Goal: Task Accomplishment & Management: Complete application form

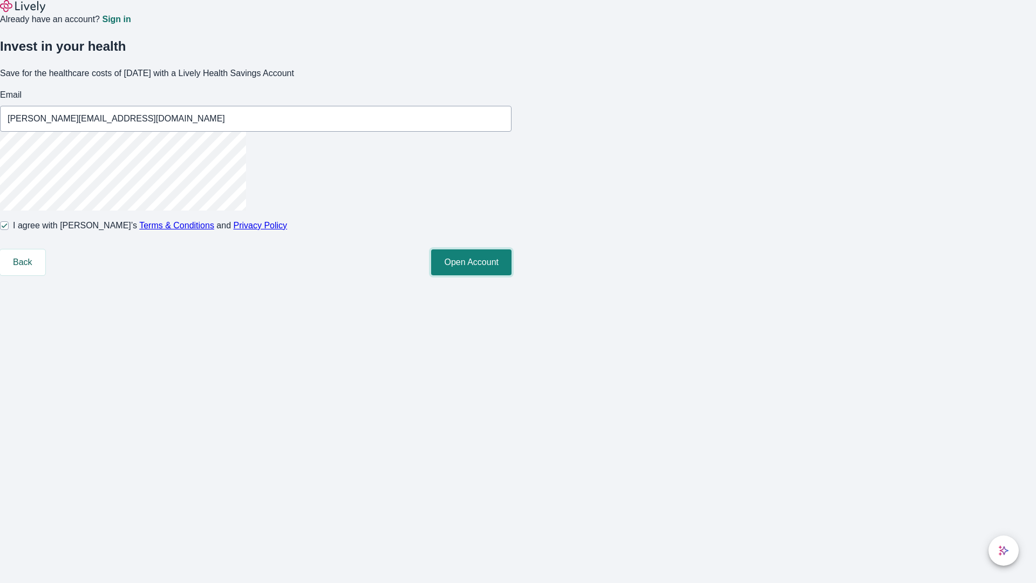
click at [511, 275] on button "Open Account" at bounding box center [471, 262] width 80 height 26
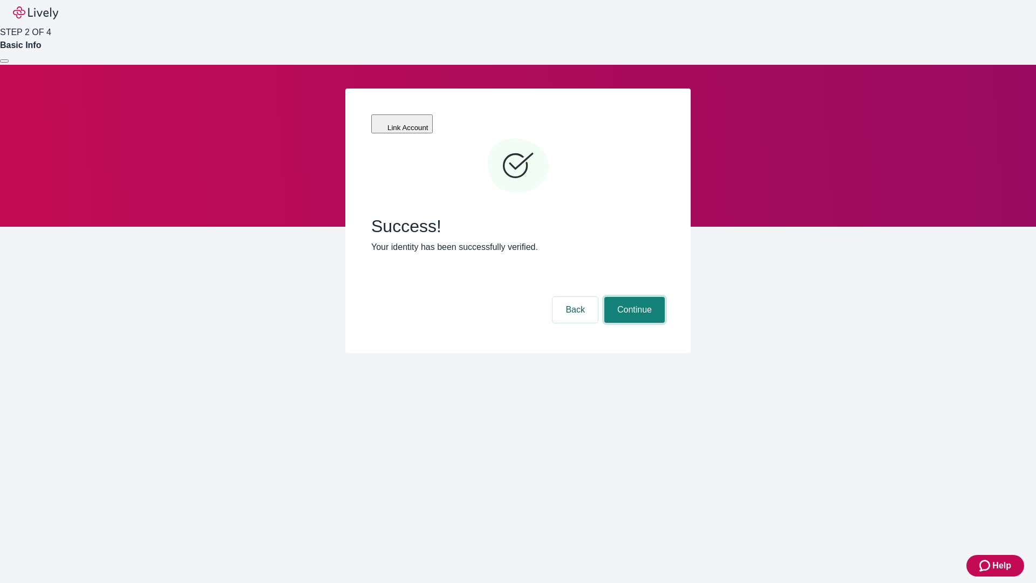
click at [633, 297] on button "Continue" at bounding box center [634, 310] width 60 height 26
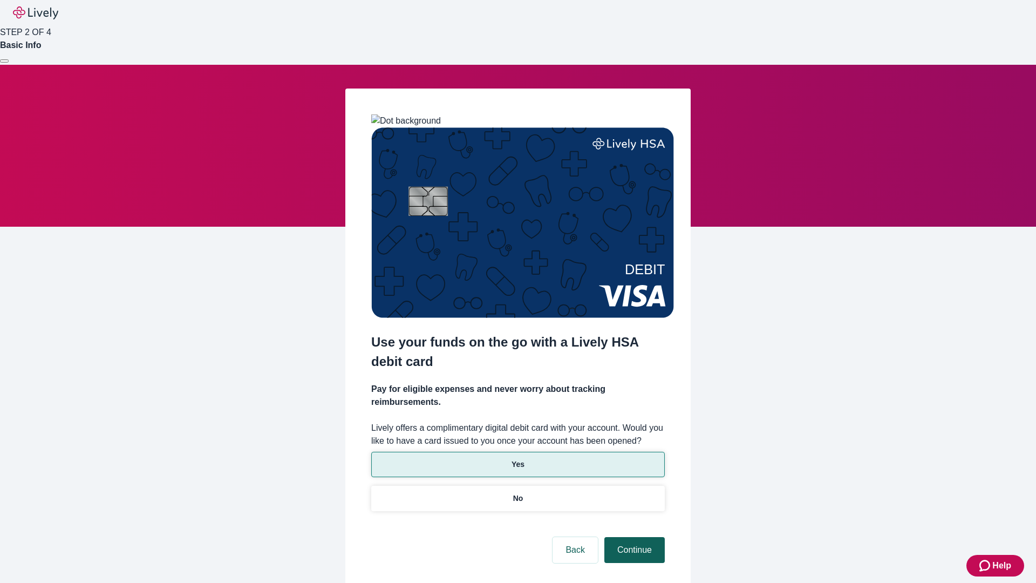
click at [517, 493] on p "No" at bounding box center [518, 498] width 10 height 11
click at [633, 537] on button "Continue" at bounding box center [634, 550] width 60 height 26
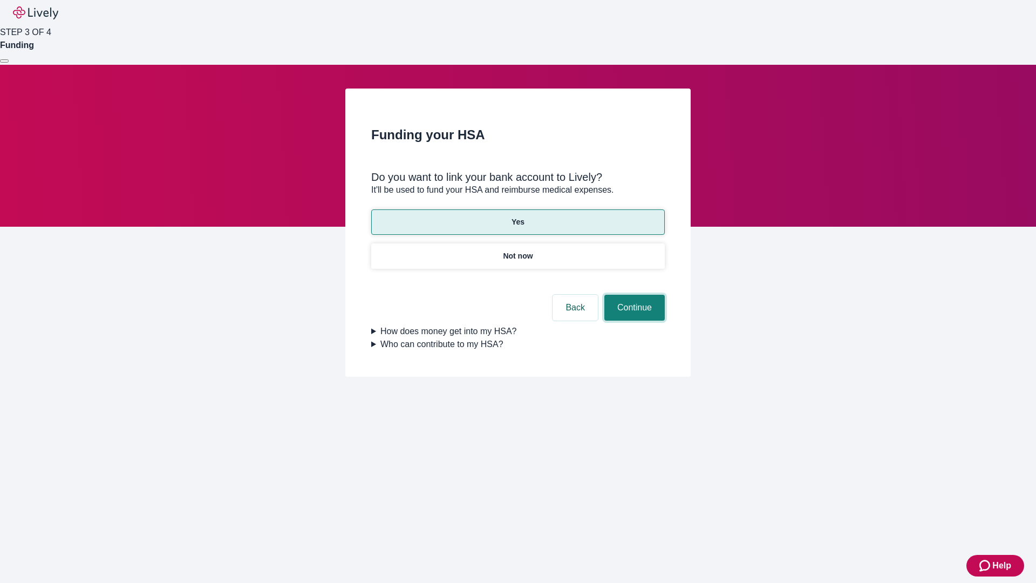
click at [633, 295] on button "Continue" at bounding box center [634, 308] width 60 height 26
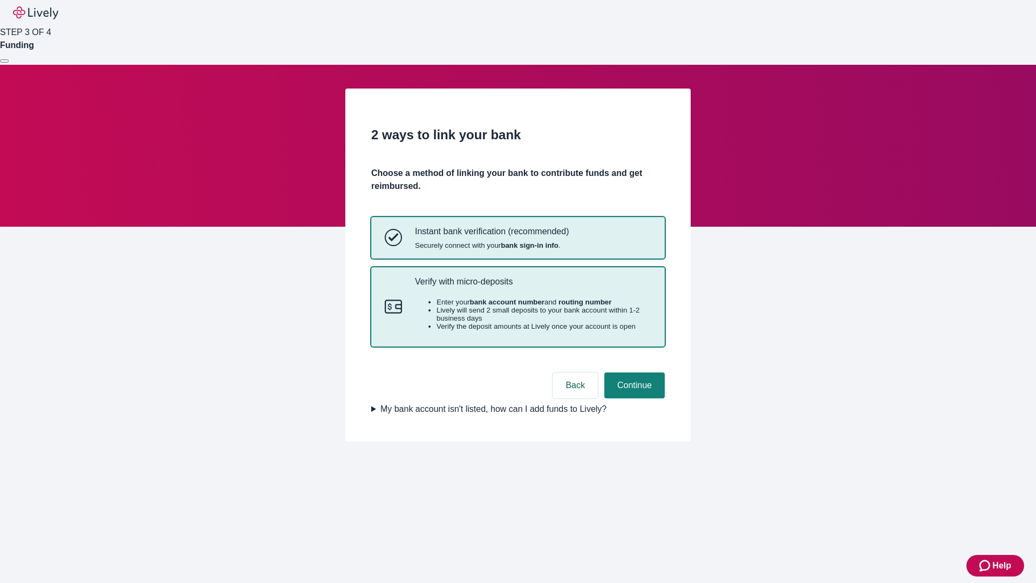
click at [533, 286] on p "Verify with micro-deposits" at bounding box center [533, 281] width 236 height 10
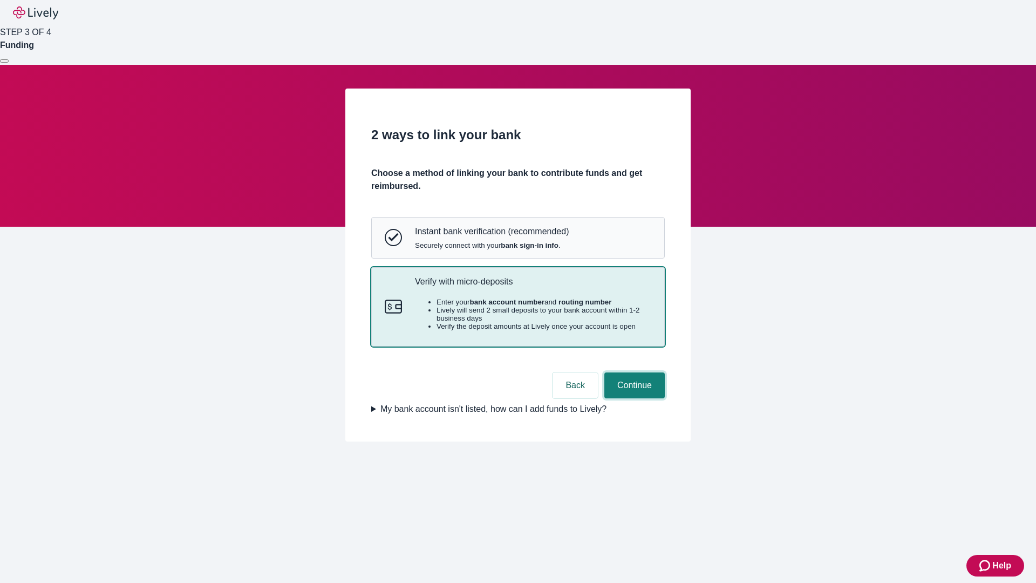
click at [633, 398] on button "Continue" at bounding box center [634, 385] width 60 height 26
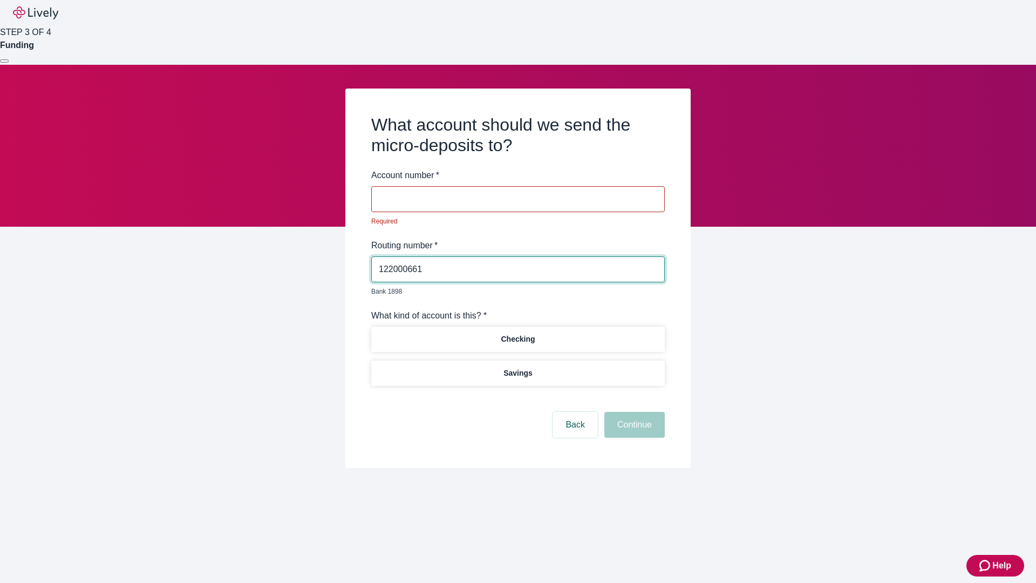
type input "122000661"
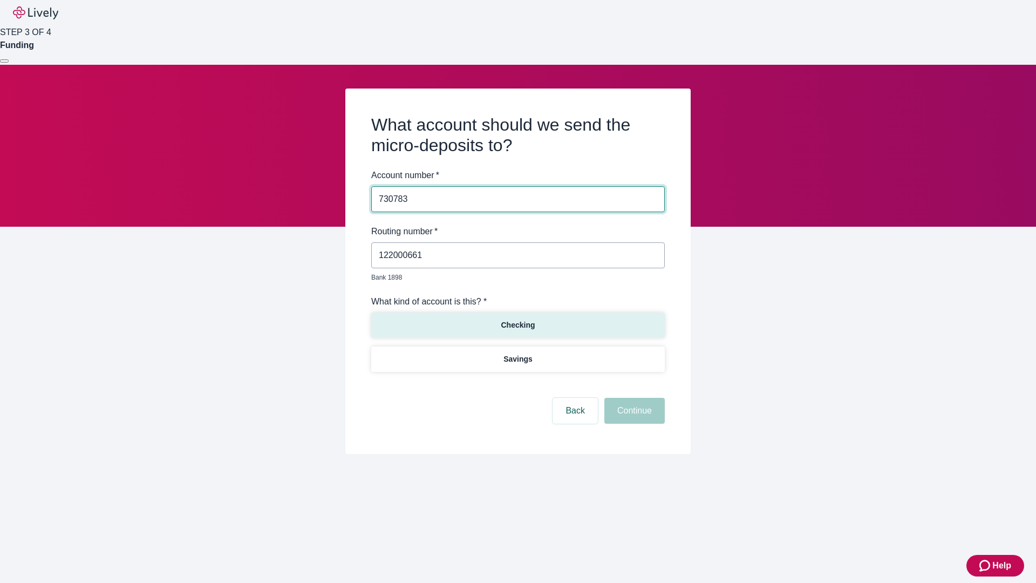
type input "730783"
click at [517, 319] on p "Checking" at bounding box center [518, 324] width 34 height 11
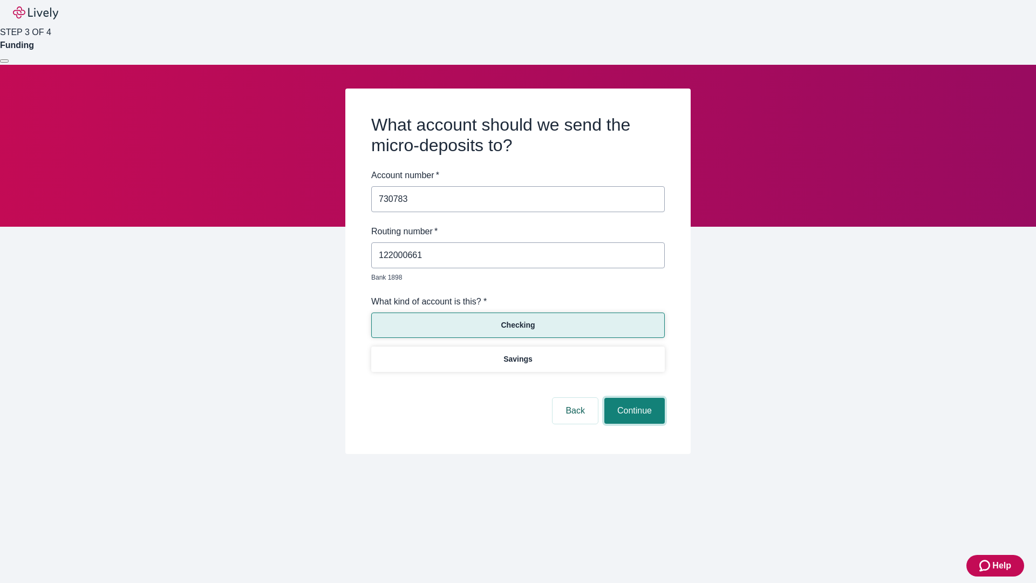
click at [633, 398] on button "Continue" at bounding box center [634, 411] width 60 height 26
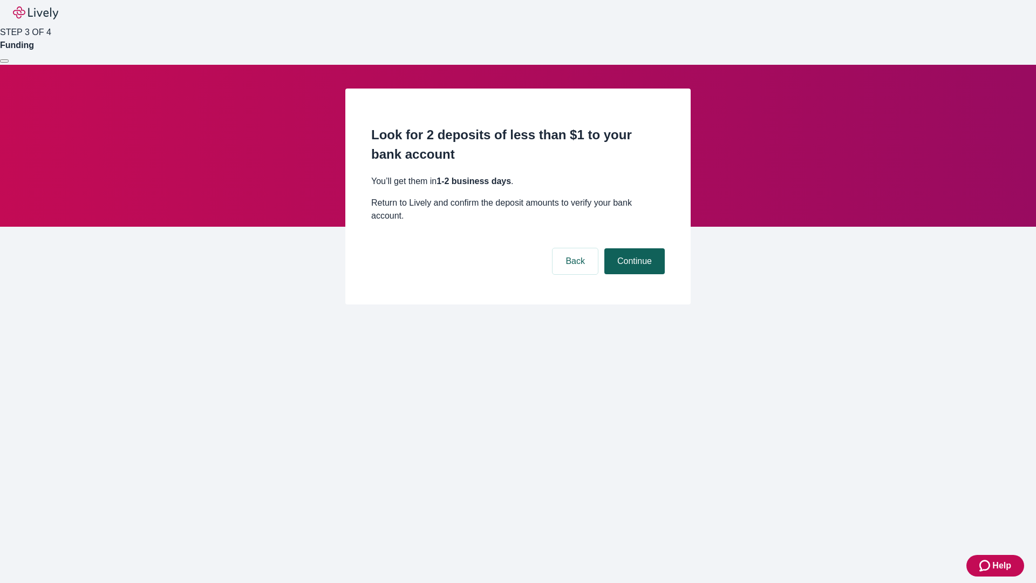
click at [633, 248] on button "Continue" at bounding box center [634, 261] width 60 height 26
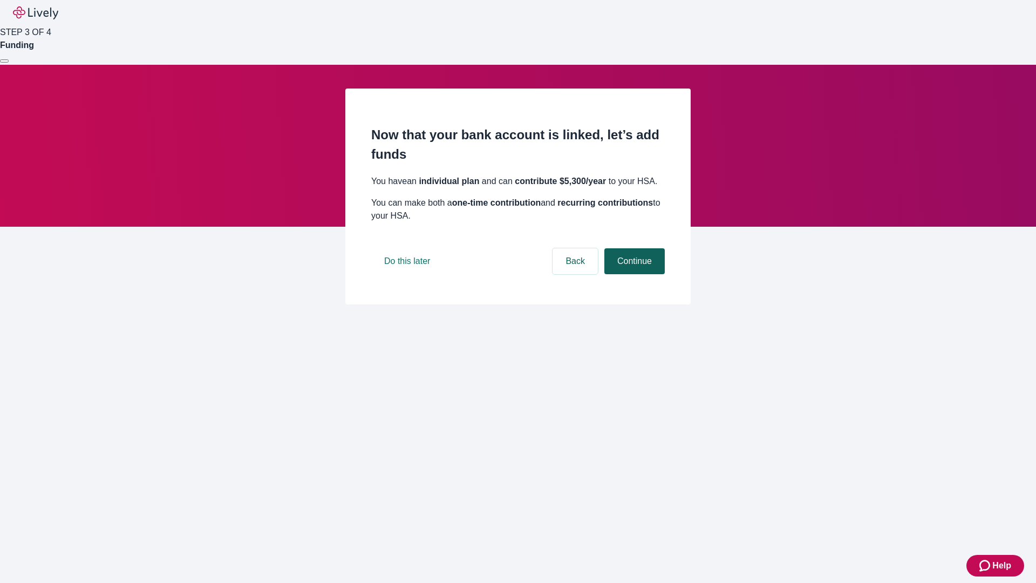
click at [633, 274] on button "Continue" at bounding box center [634, 261] width 60 height 26
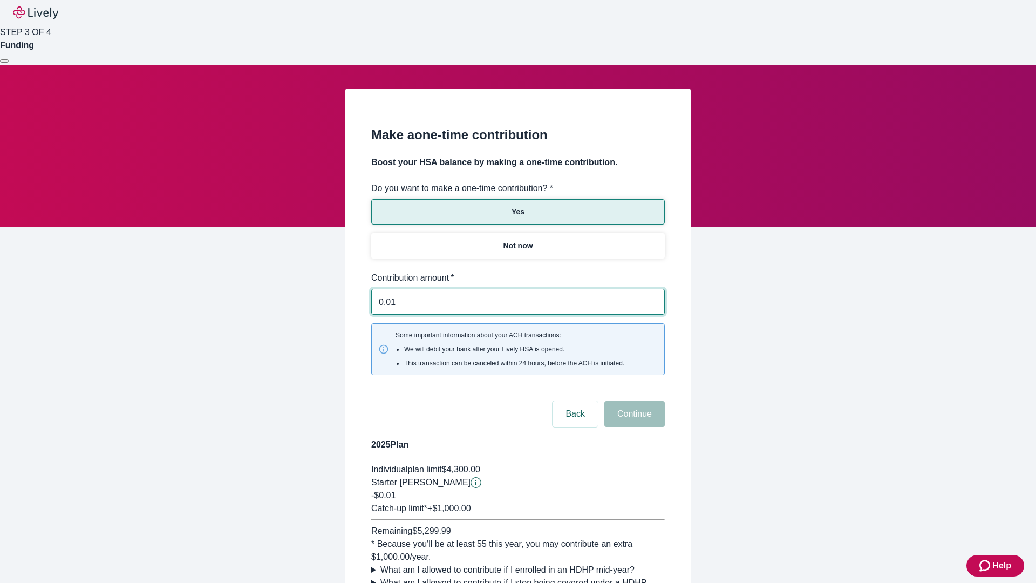
type input "0.01"
click at [633, 401] on button "Continue" at bounding box center [634, 414] width 60 height 26
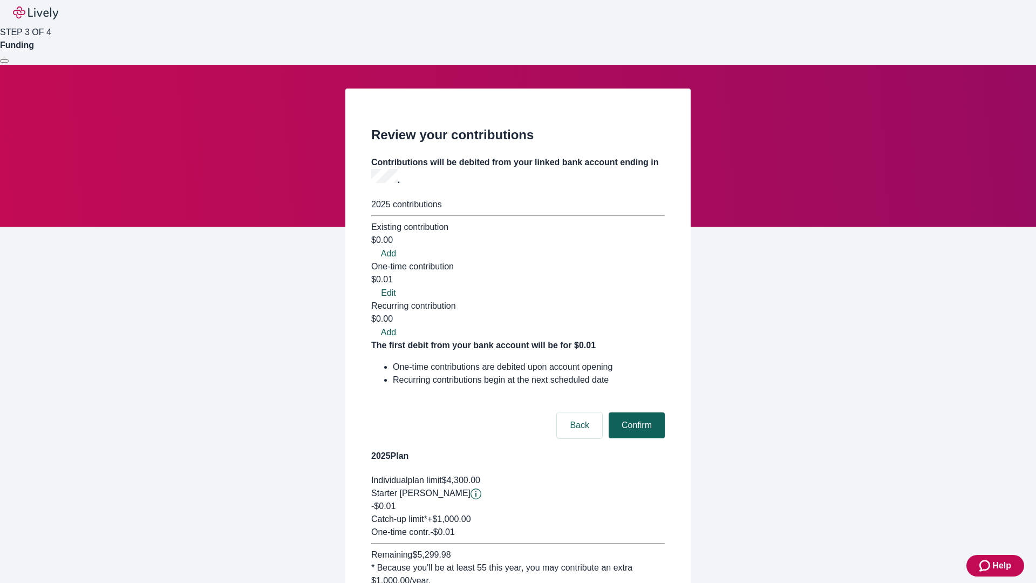
click at [635, 412] on button "Confirm" at bounding box center [637, 425] width 56 height 26
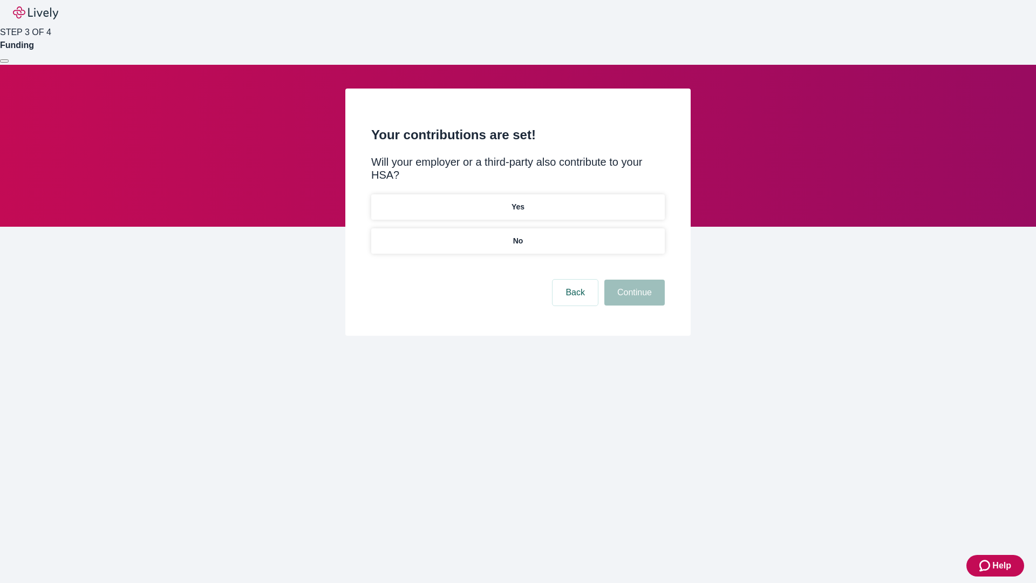
click at [517, 235] on p "No" at bounding box center [518, 240] width 10 height 11
click at [633, 279] on button "Continue" at bounding box center [634, 292] width 60 height 26
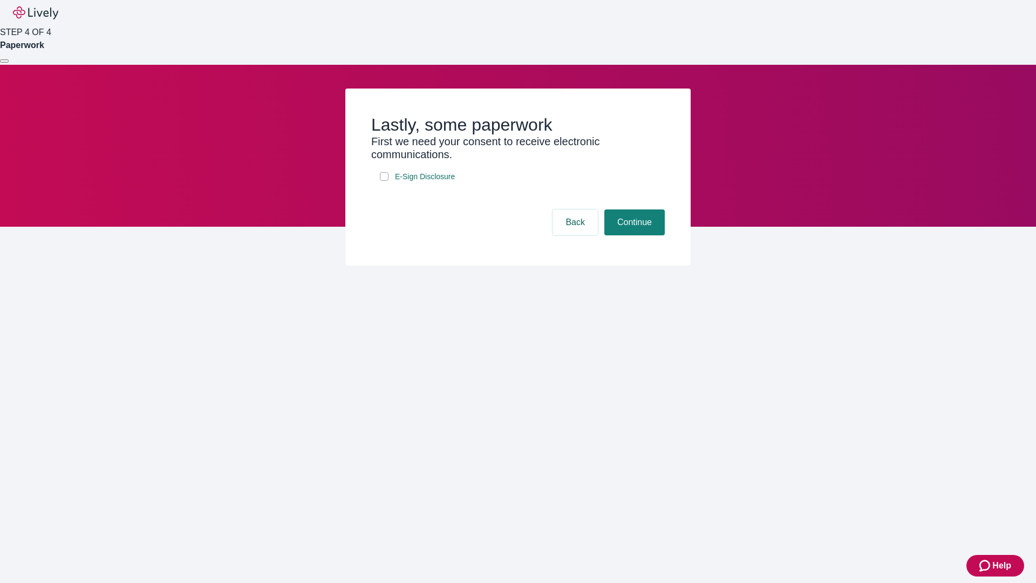
click at [384, 181] on input "E-Sign Disclosure" at bounding box center [384, 176] width 9 height 9
checkbox input "true"
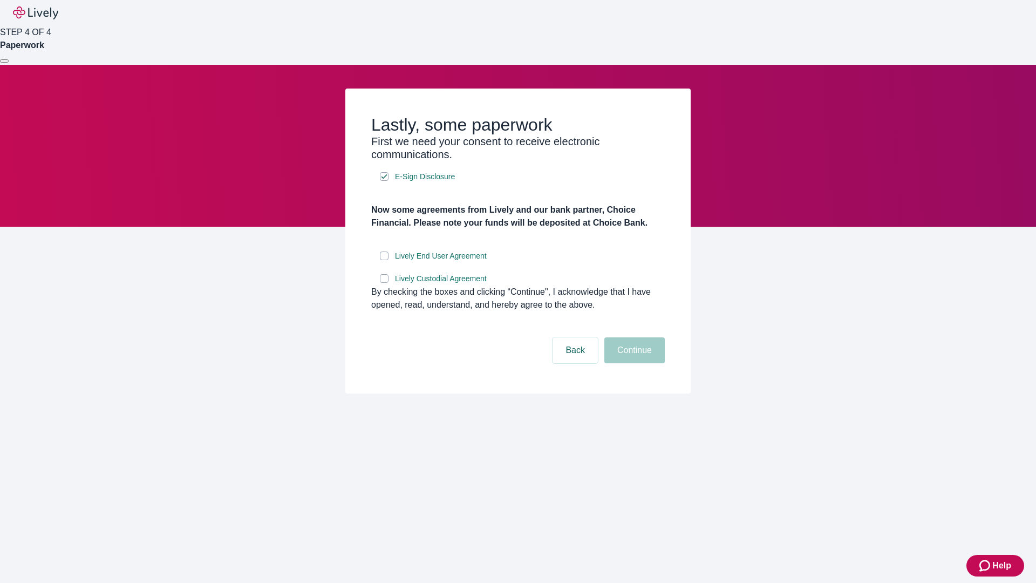
click at [384, 260] on input "Lively End User Agreement" at bounding box center [384, 255] width 9 height 9
checkbox input "true"
click at [384, 283] on input "Lively Custodial Agreement" at bounding box center [384, 278] width 9 height 9
checkbox input "true"
click at [633, 363] on button "Continue" at bounding box center [634, 350] width 60 height 26
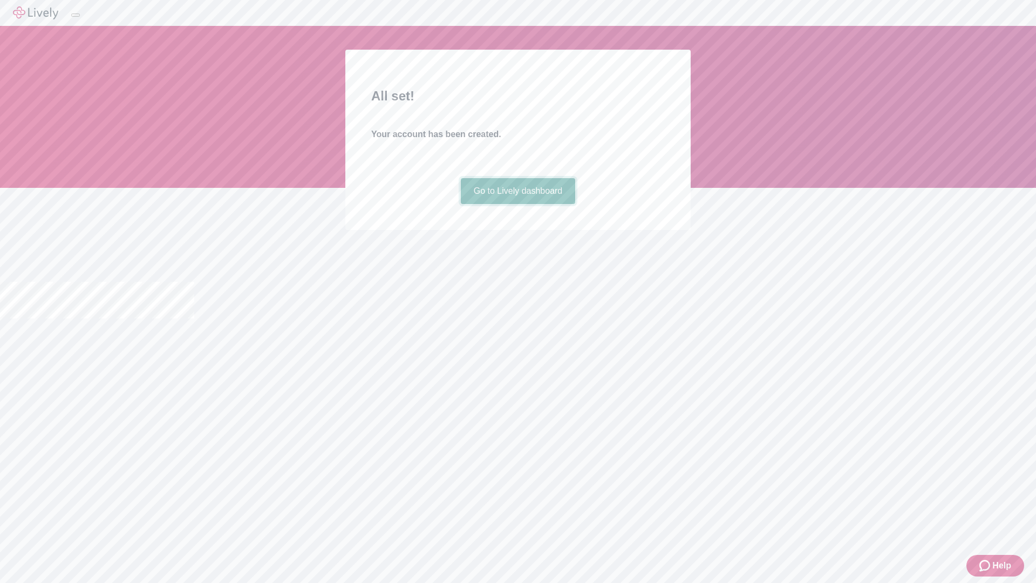
click at [517, 204] on link "Go to Lively dashboard" at bounding box center [518, 191] width 115 height 26
